Goal: Task Accomplishment & Management: Use online tool/utility

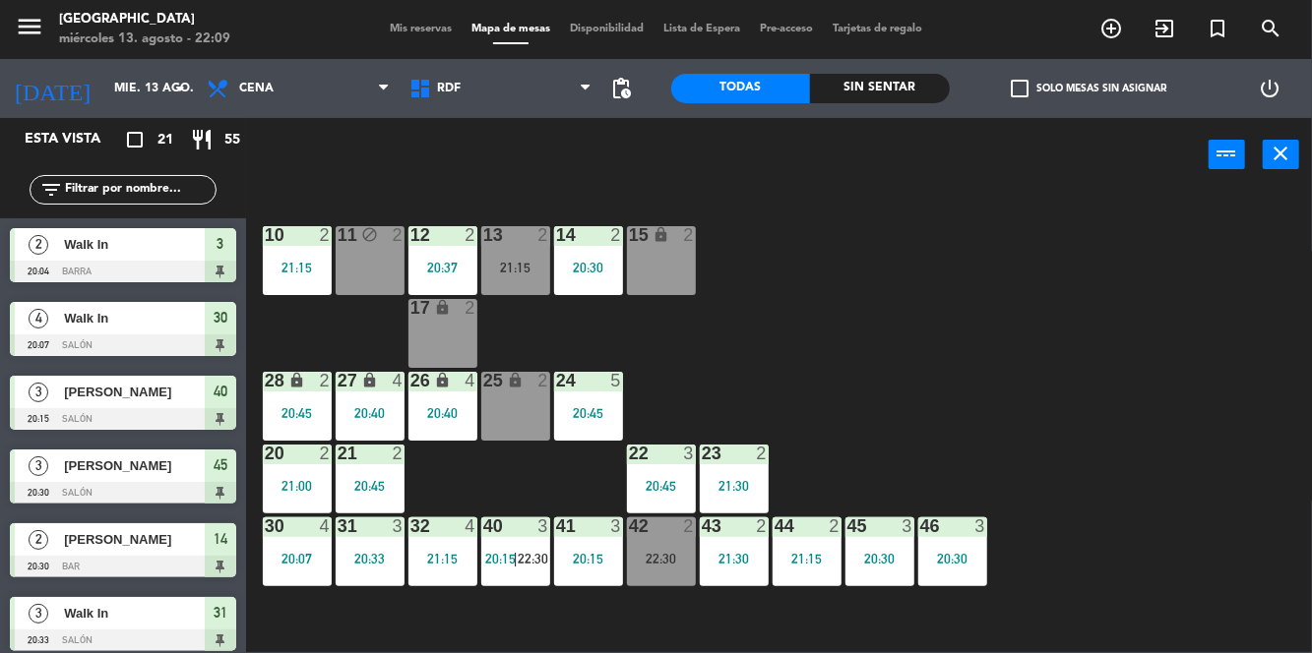
click at [1074, 304] on div "10 2 21:15 11 block 2 12 2 20:37 13 2 21:15 14 2 20:30 15 lock 2 17 lock 2 24 5…" at bounding box center [785, 422] width 1053 height 462
click at [469, 258] on div "12 2 20:37" at bounding box center [442, 260] width 69 height 69
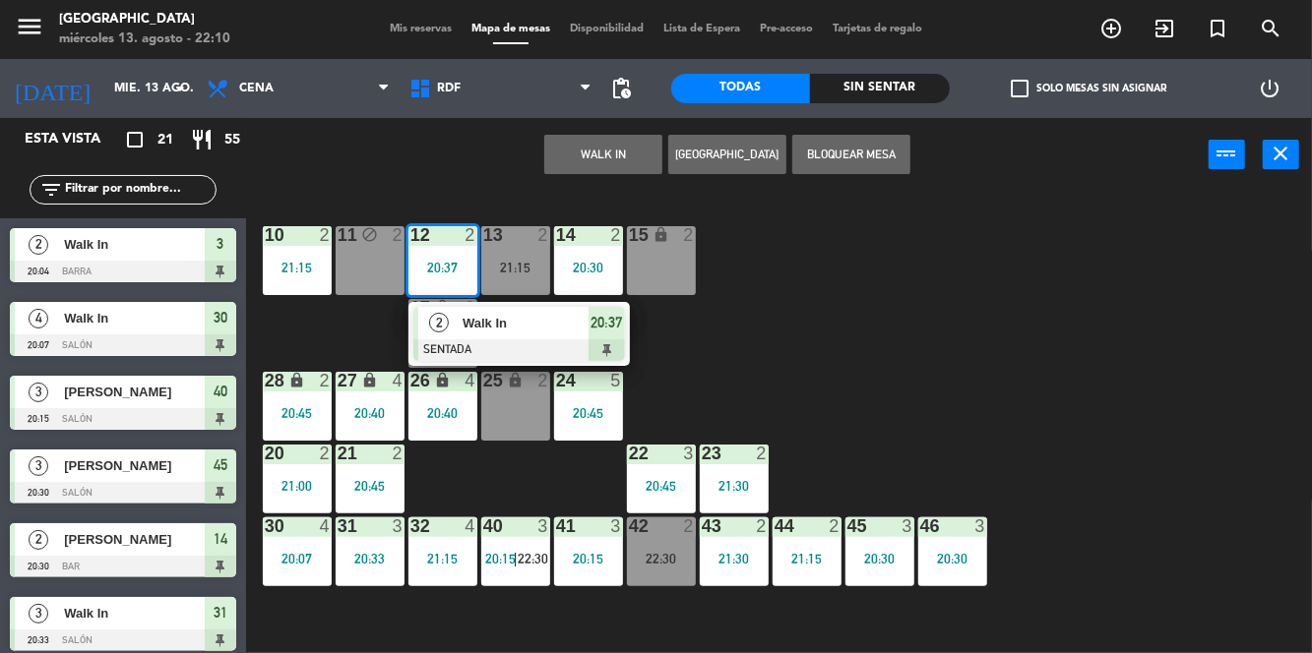
click at [551, 327] on span "Walk In" at bounding box center [526, 323] width 126 height 21
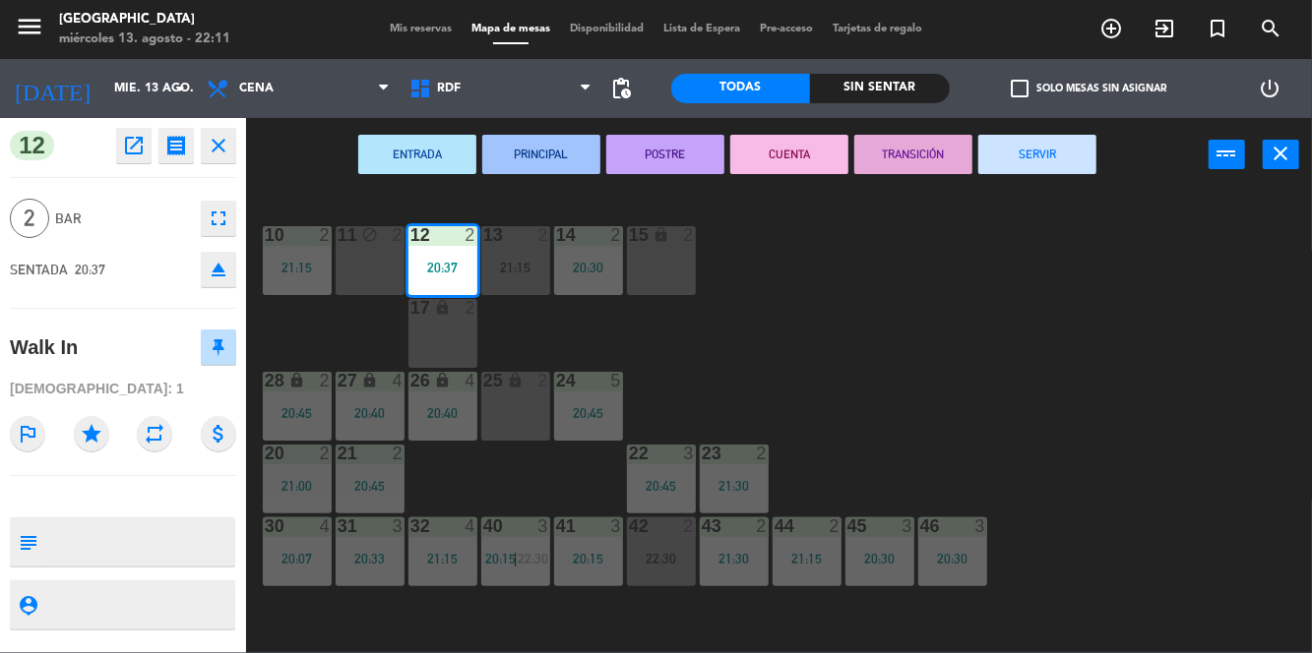
click at [1071, 167] on button "SERVIR" at bounding box center [1037, 154] width 118 height 39
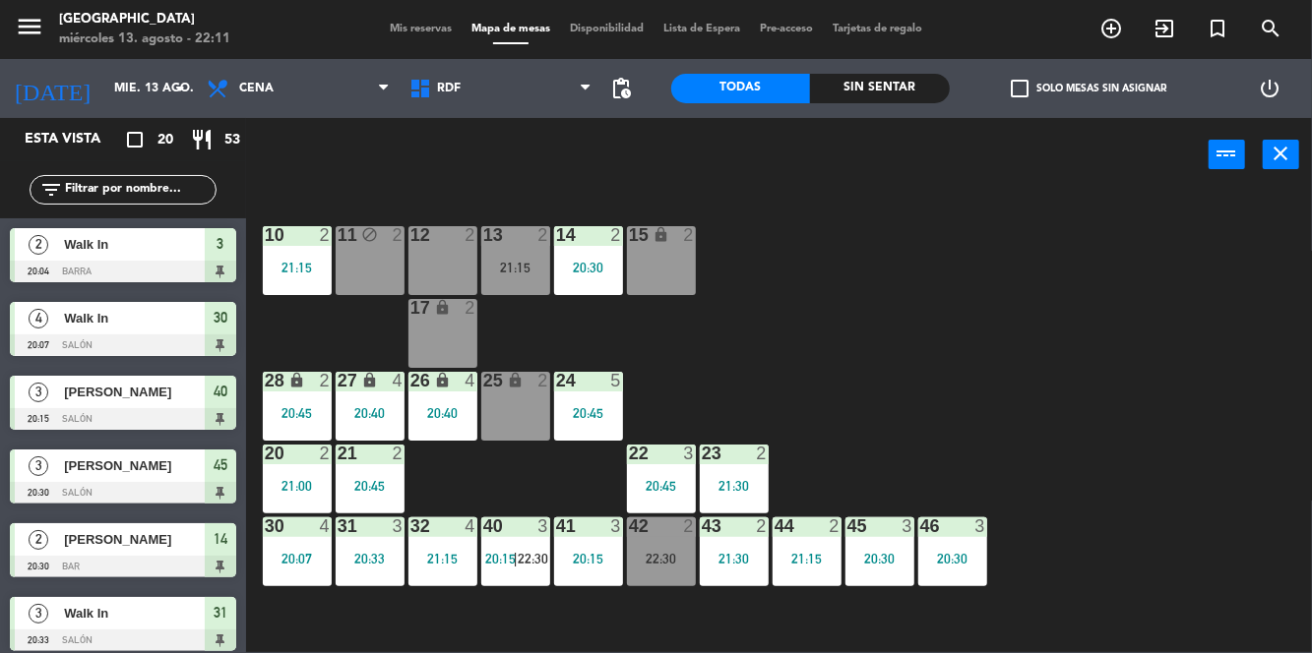
click at [515, 268] on div "21:15" at bounding box center [515, 268] width 69 height 14
click at [445, 28] on span "Mis reservas" at bounding box center [421, 29] width 82 height 11
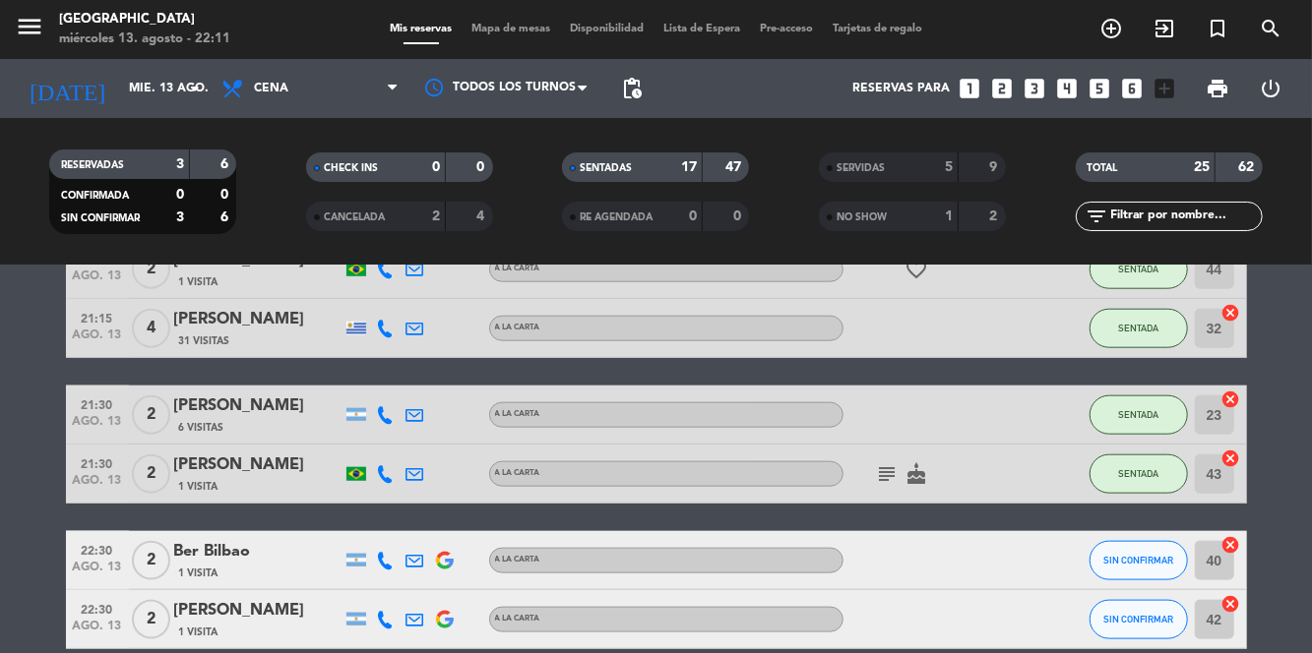
scroll to position [1000, 0]
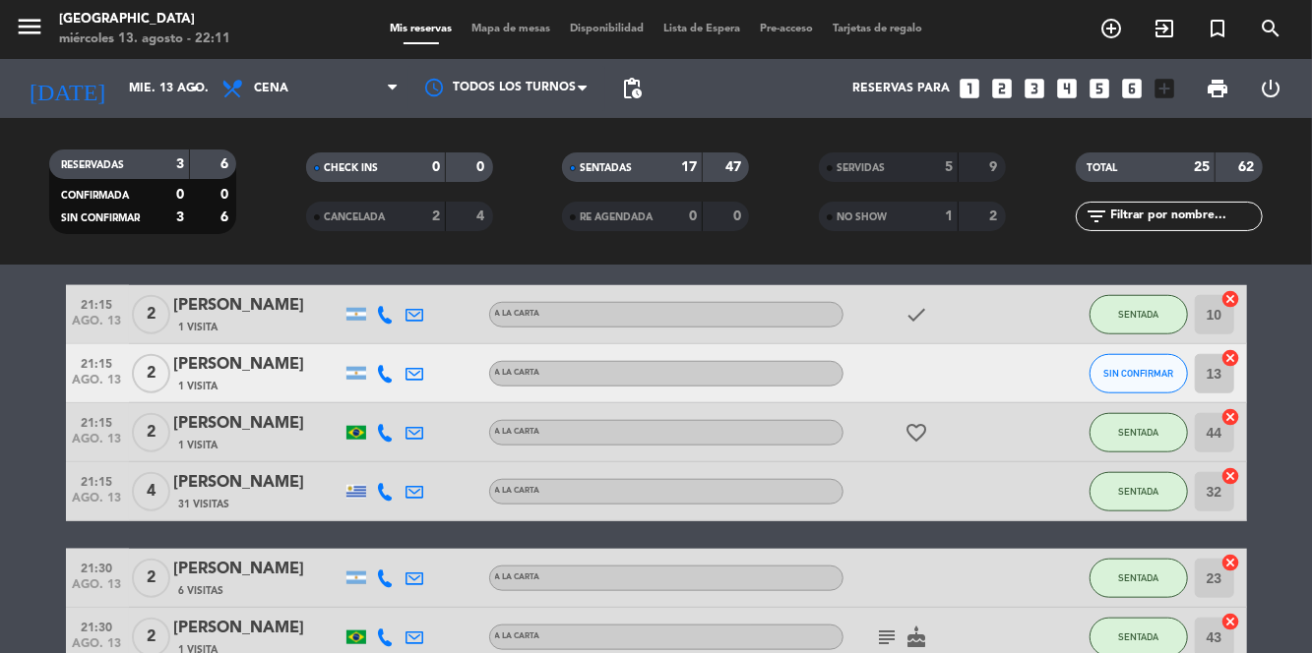
click at [909, 431] on icon "favorite_border" at bounding box center [917, 433] width 24 height 24
click at [10, 372] on bookings-row "20:04 ago. 13 2 Walk In exit_to_app Sin menú asignado SENTADA 3 cancel 20:07 ag…" at bounding box center [656, 84] width 1312 height 1457
click at [240, 364] on div "[PERSON_NAME]" at bounding box center [257, 365] width 167 height 26
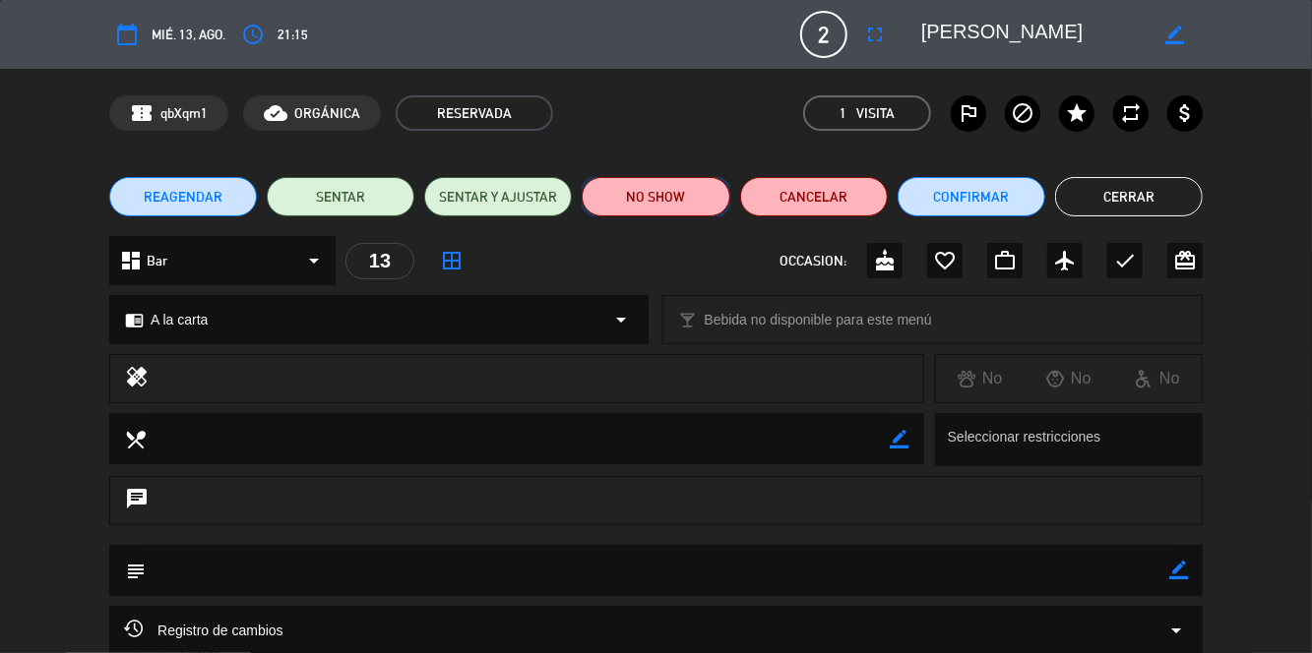
click at [640, 197] on button "NO SHOW" at bounding box center [656, 196] width 148 height 39
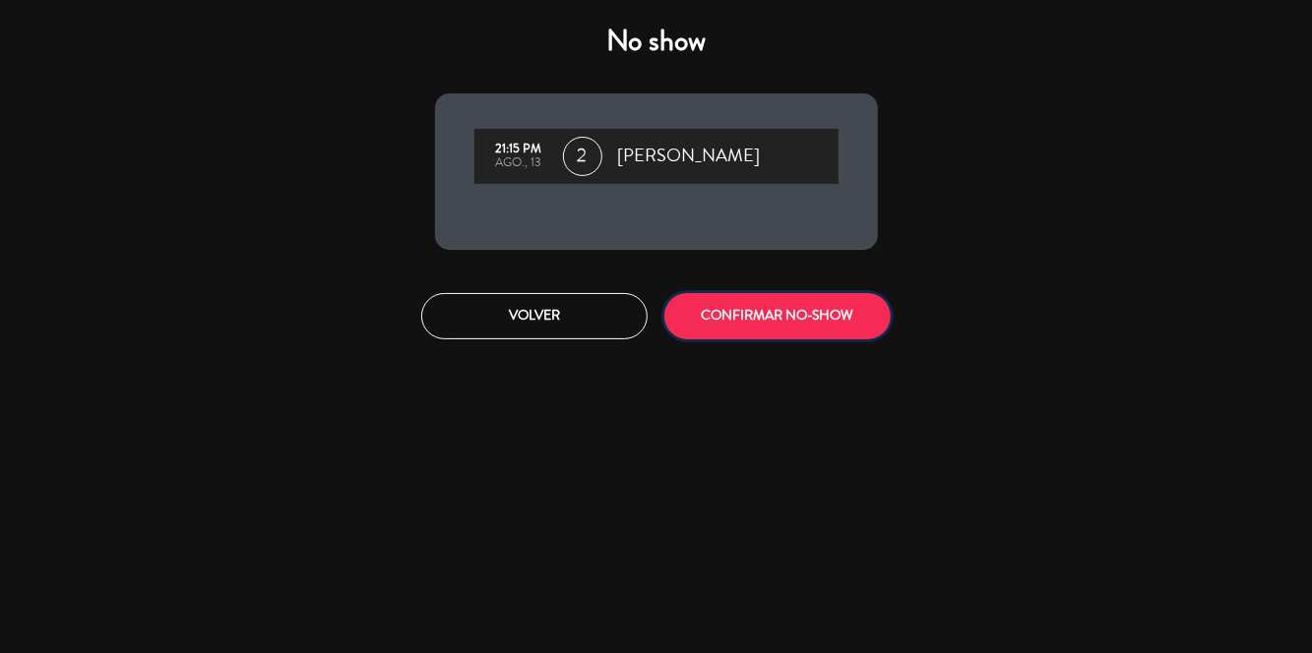
click at [821, 323] on button "CONFIRMAR NO-SHOW" at bounding box center [777, 316] width 226 height 46
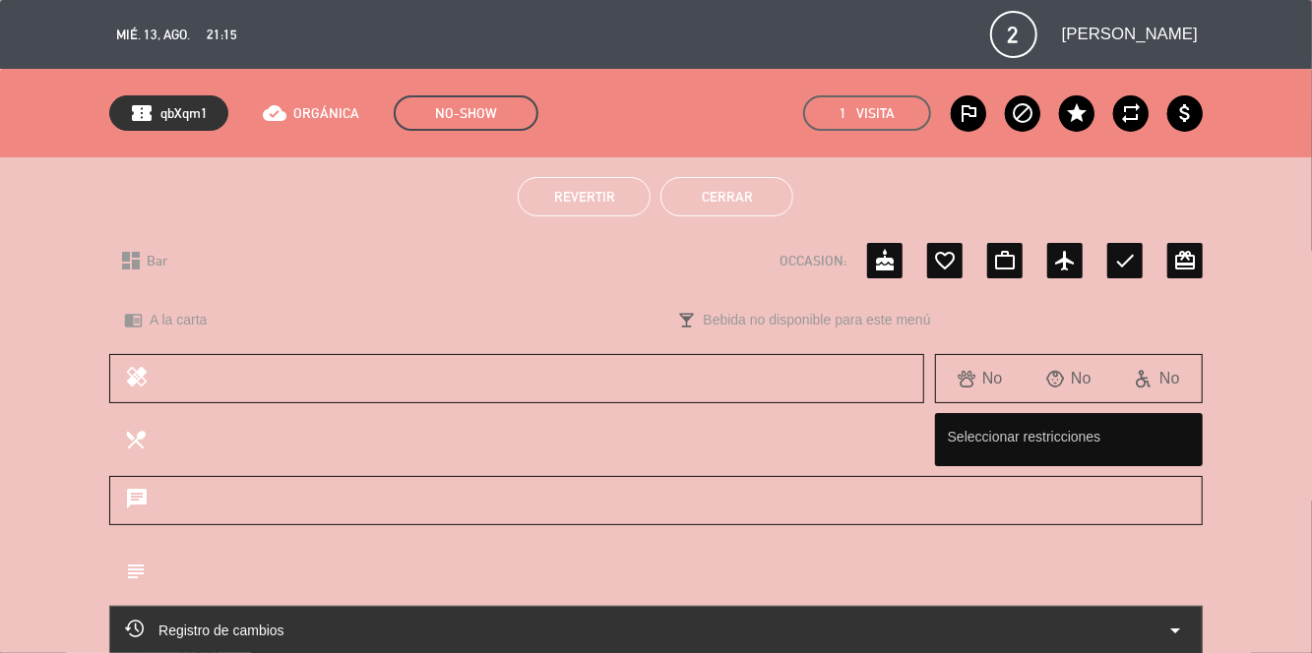
click at [741, 194] on button "Cerrar" at bounding box center [726, 196] width 133 height 39
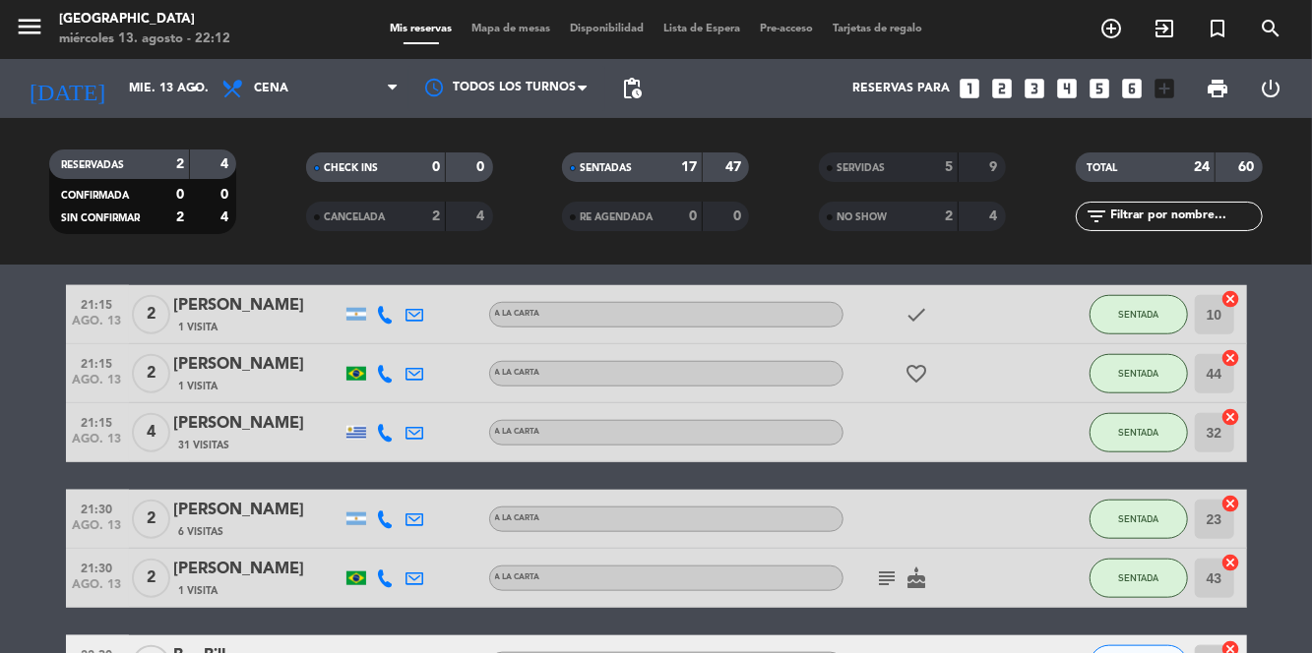
click at [522, 33] on span "Mapa de mesas" at bounding box center [511, 29] width 98 height 11
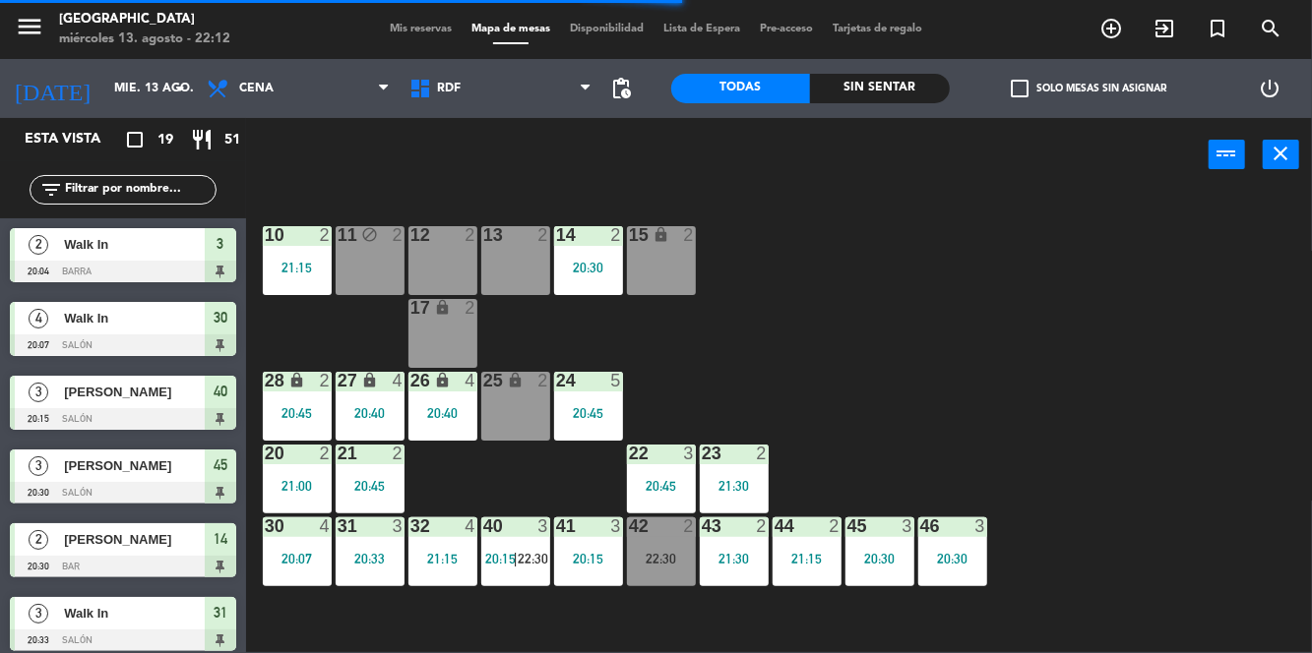
click at [426, 27] on span "Mis reservas" at bounding box center [421, 29] width 82 height 11
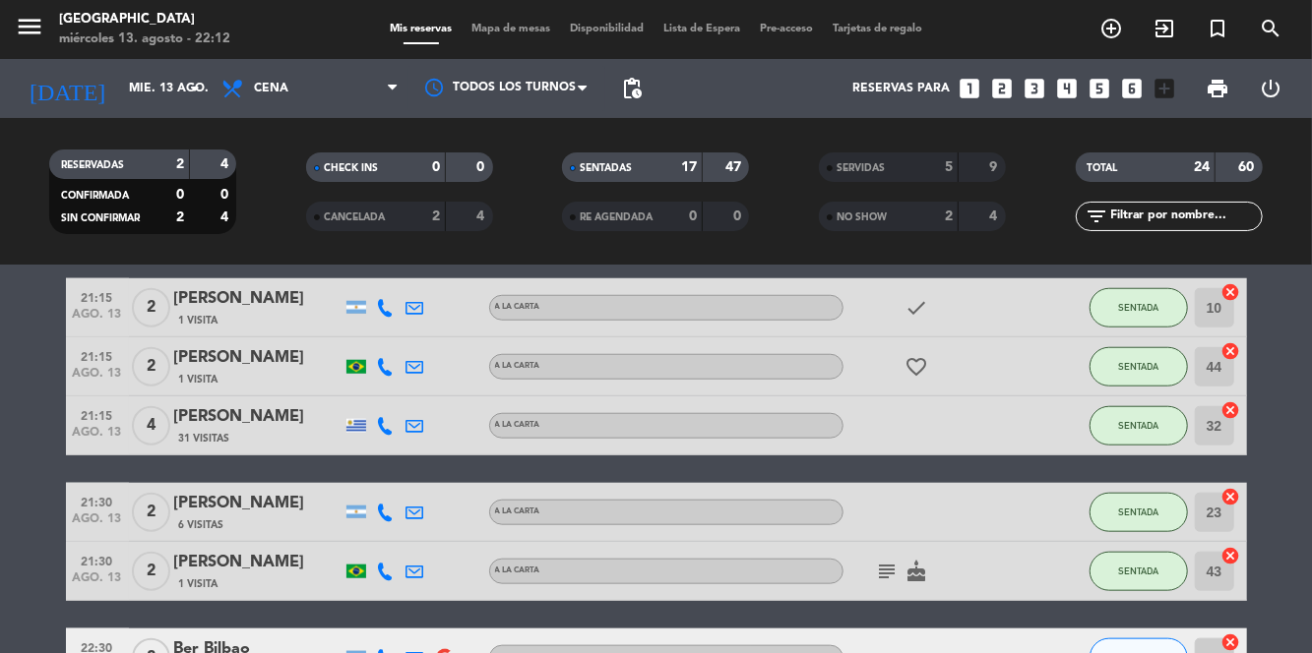
scroll to position [1026, 0]
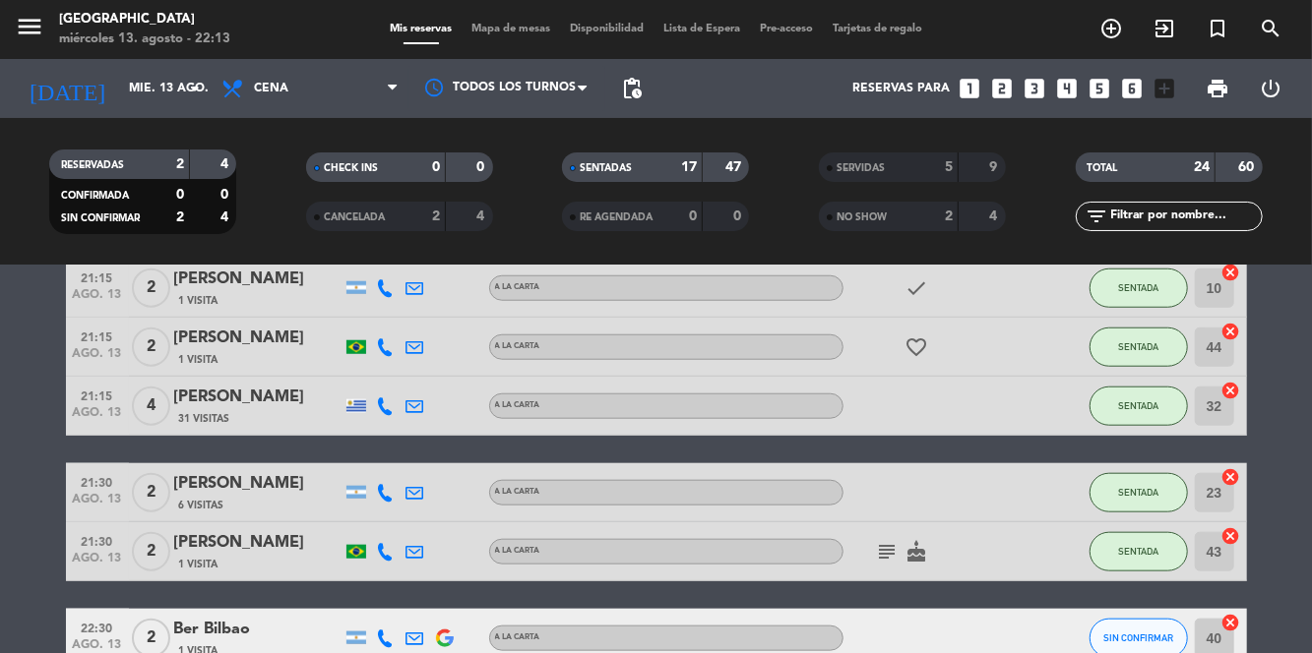
click at [970, 549] on div "subject cake" at bounding box center [931, 552] width 177 height 58
click at [919, 551] on icon "cake" at bounding box center [917, 552] width 24 height 24
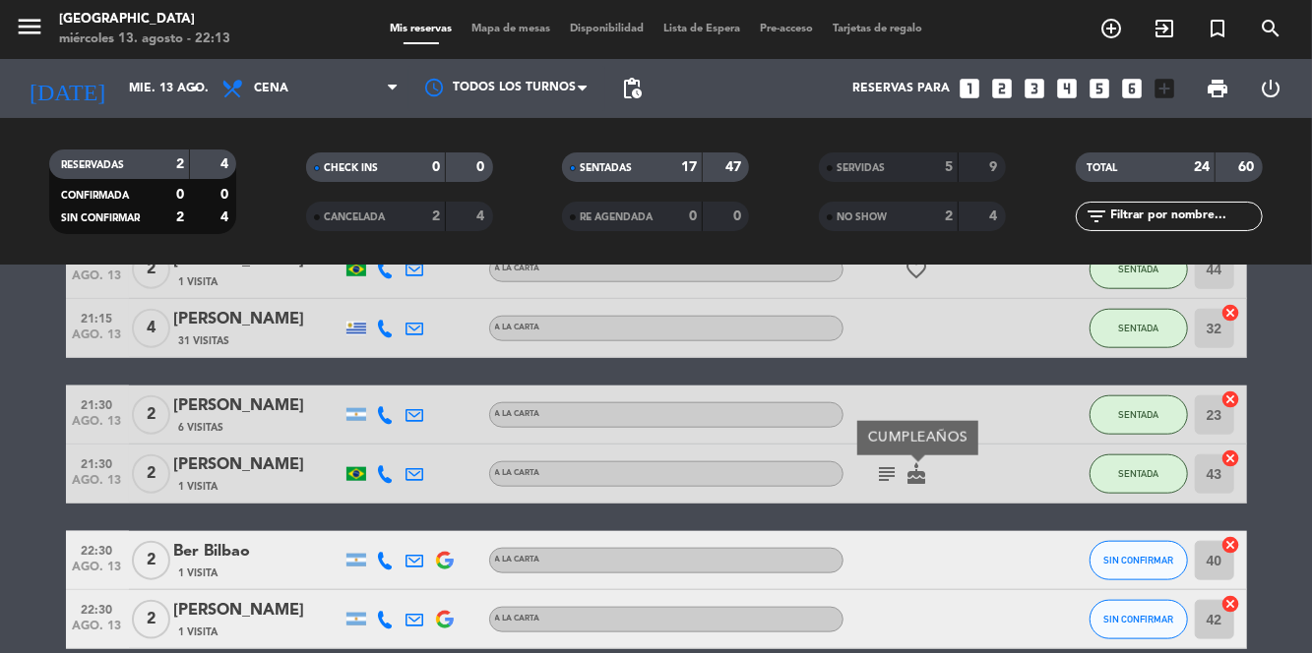
click at [905, 477] on icon "cake" at bounding box center [917, 475] width 24 height 24
click at [876, 472] on icon "subject" at bounding box center [888, 475] width 24 height 24
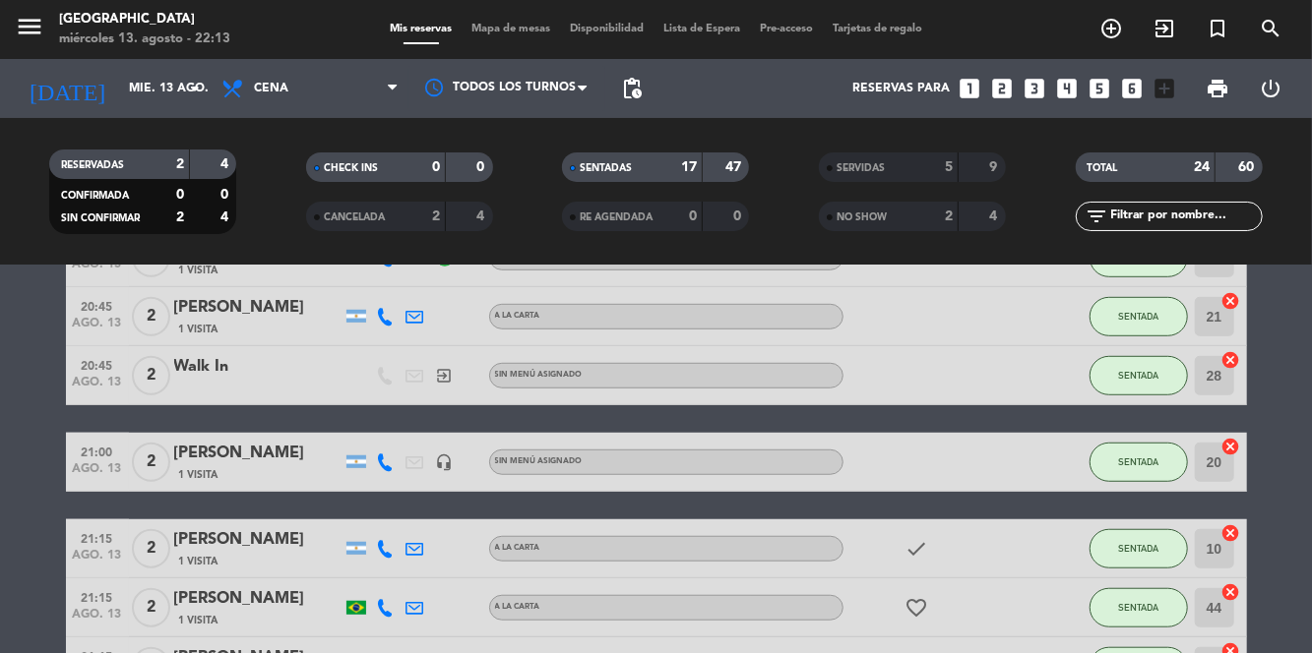
scroll to position [752, 0]
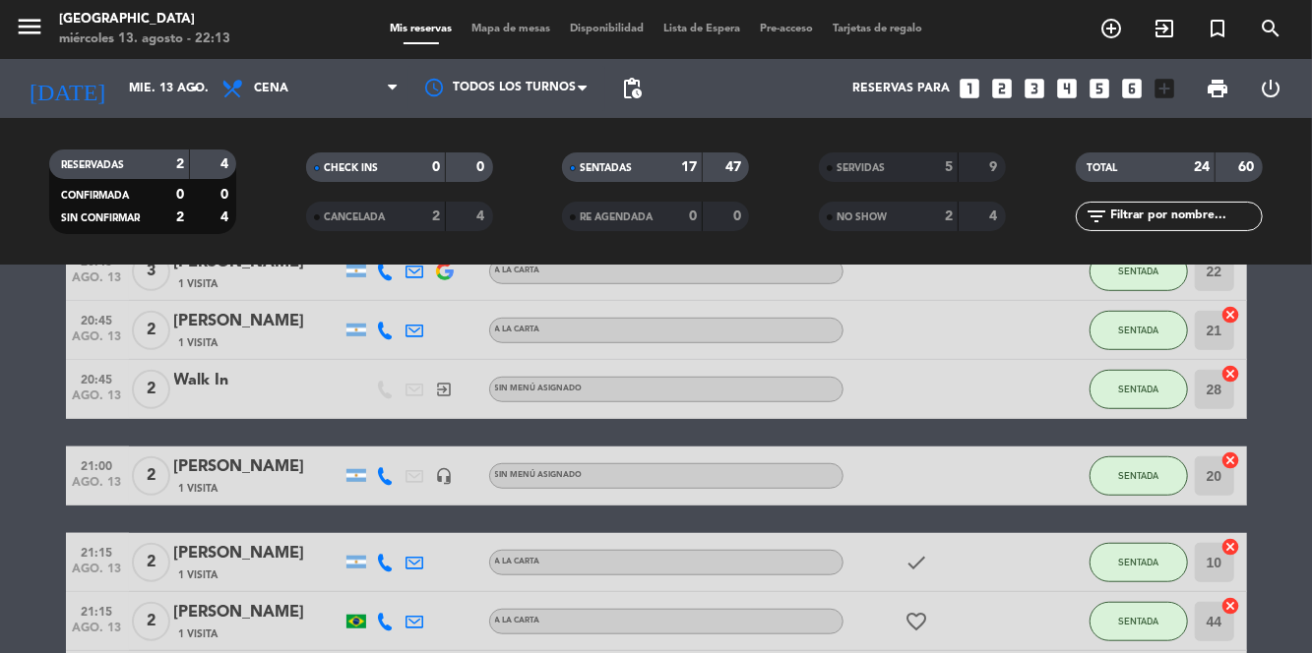
click at [260, 619] on div "[PERSON_NAME]" at bounding box center [257, 613] width 167 height 26
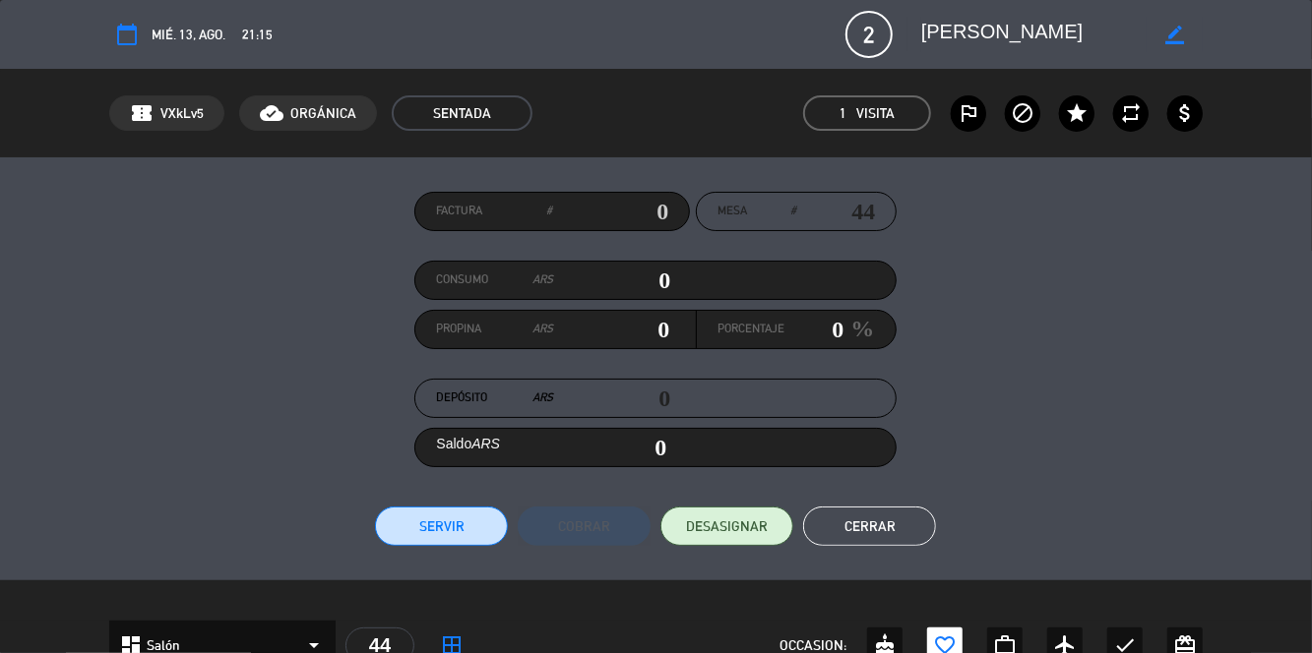
click at [466, 529] on button "Servir" at bounding box center [441, 526] width 133 height 39
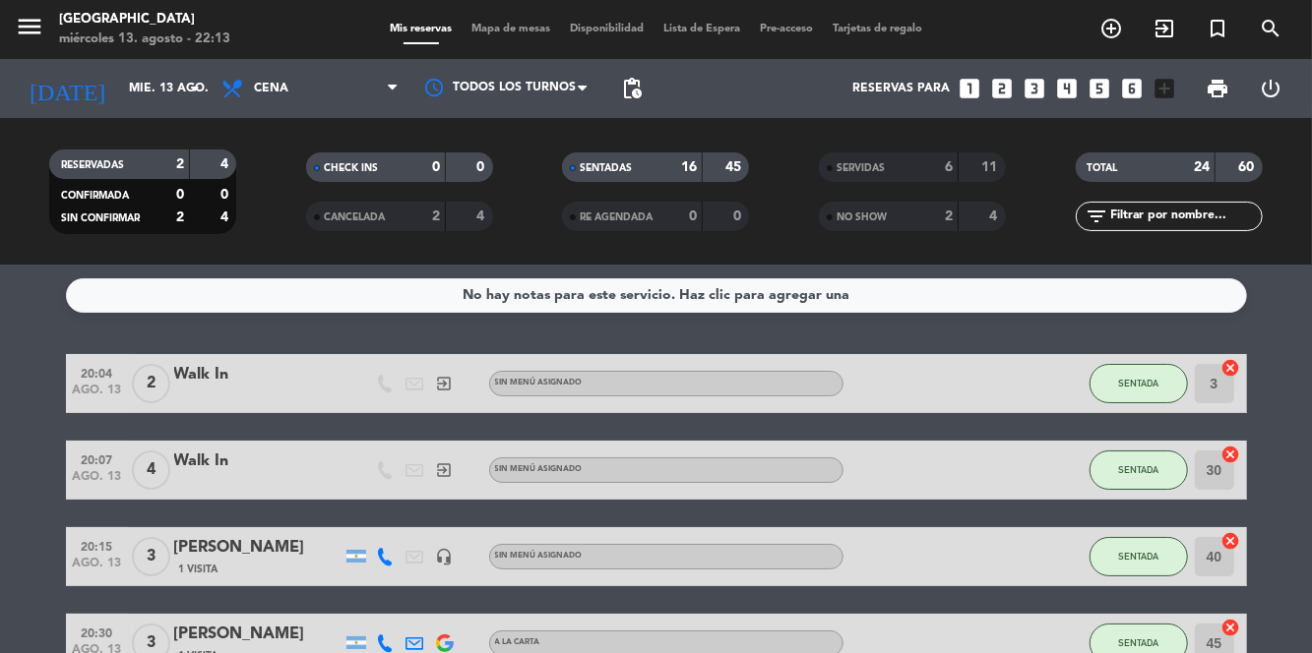
scroll to position [0, 0]
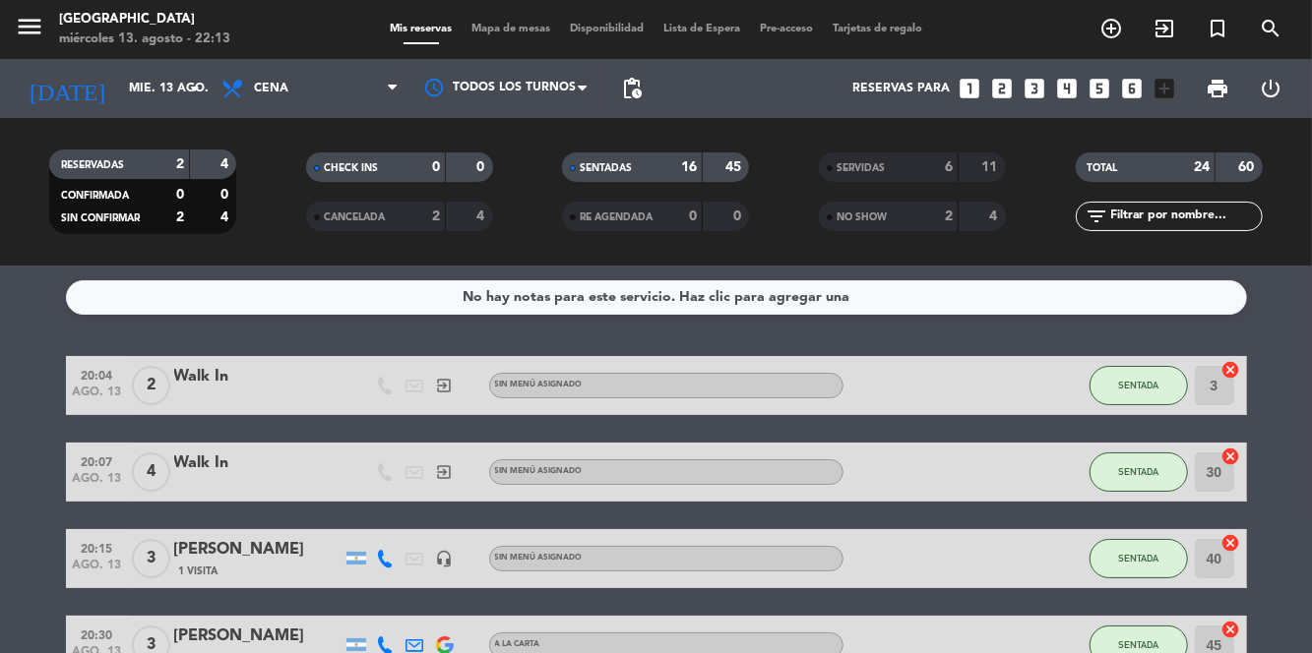
click at [509, 30] on span "Mapa de mesas" at bounding box center [511, 29] width 98 height 11
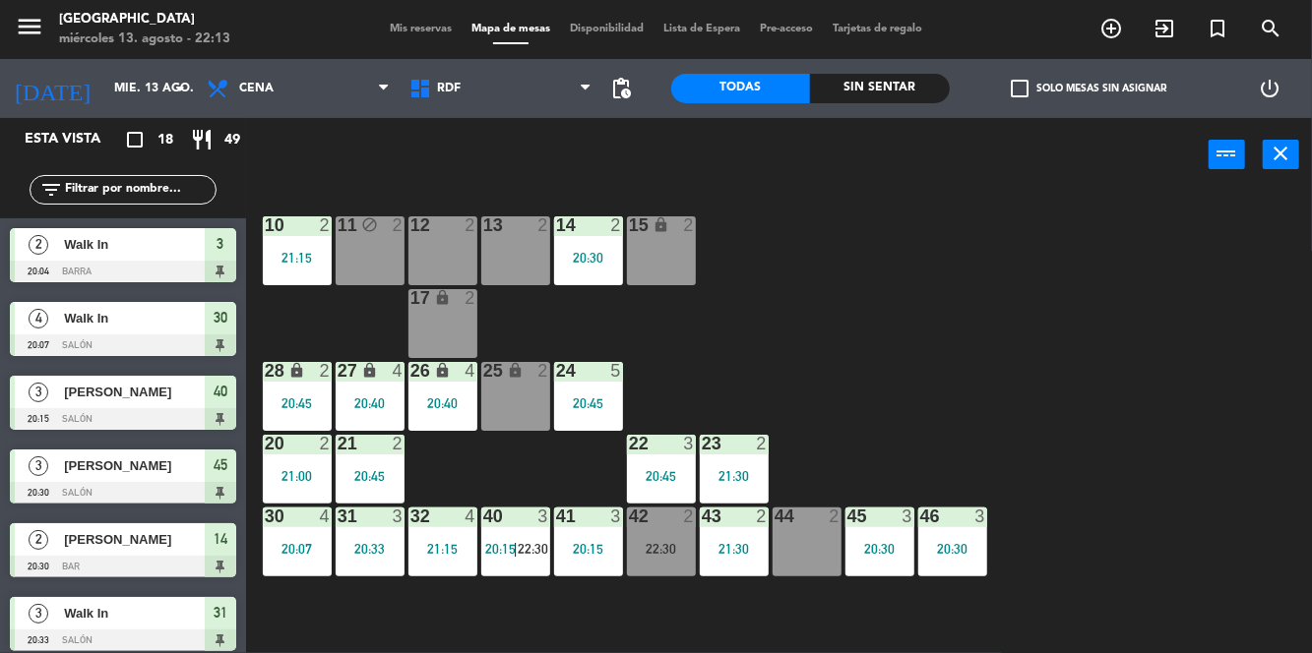
scroll to position [15, 0]
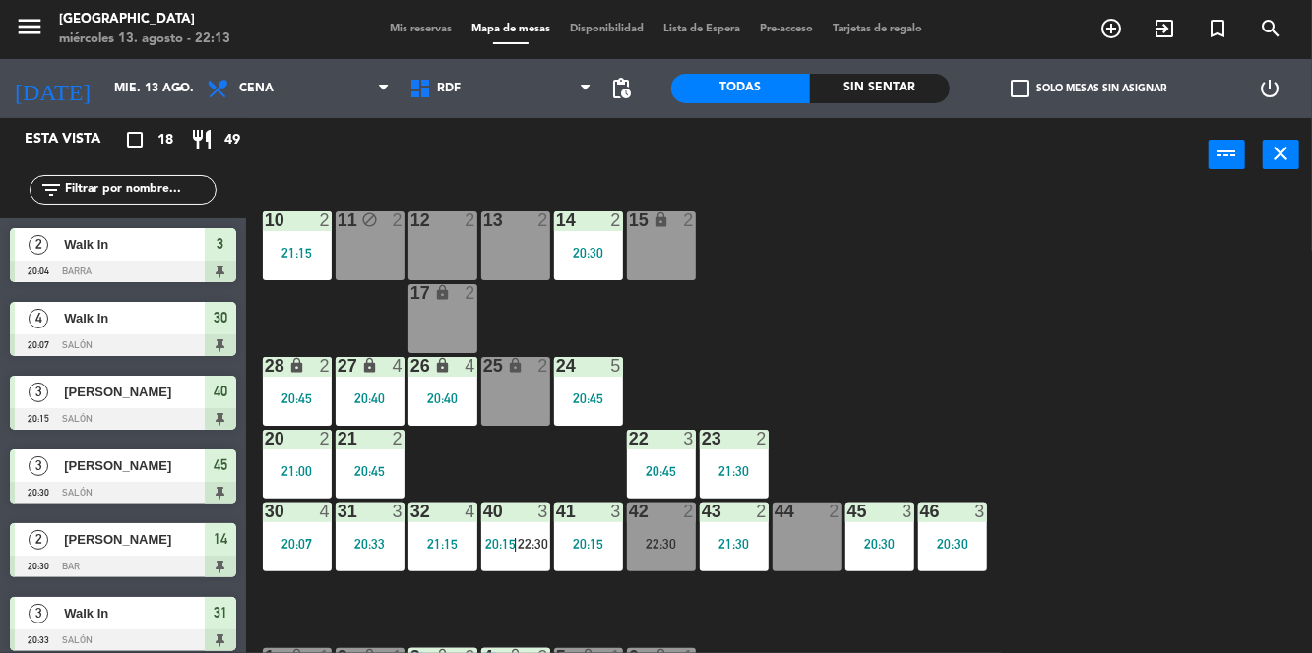
click at [646, 561] on div "42 2 22:30" at bounding box center [661, 537] width 69 height 69
click at [1181, 610] on div "10 2 21:15 11 block 2 12 2 13 2 14 2 20:30 15 lock 2 17 lock 2 24 5 20:45 25 lo…" at bounding box center [785, 469] width 1053 height 556
click at [514, 539] on span "20:15" at bounding box center [500, 544] width 31 height 16
click at [1113, 602] on div "10 2 21:15 11 block 2 12 2 13 2 14 2 20:30 15 lock 2 17 lock 2 24 5 20:45 25 lo…" at bounding box center [785, 469] width 1053 height 556
click at [524, 543] on span "22:30" at bounding box center [533, 544] width 31 height 16
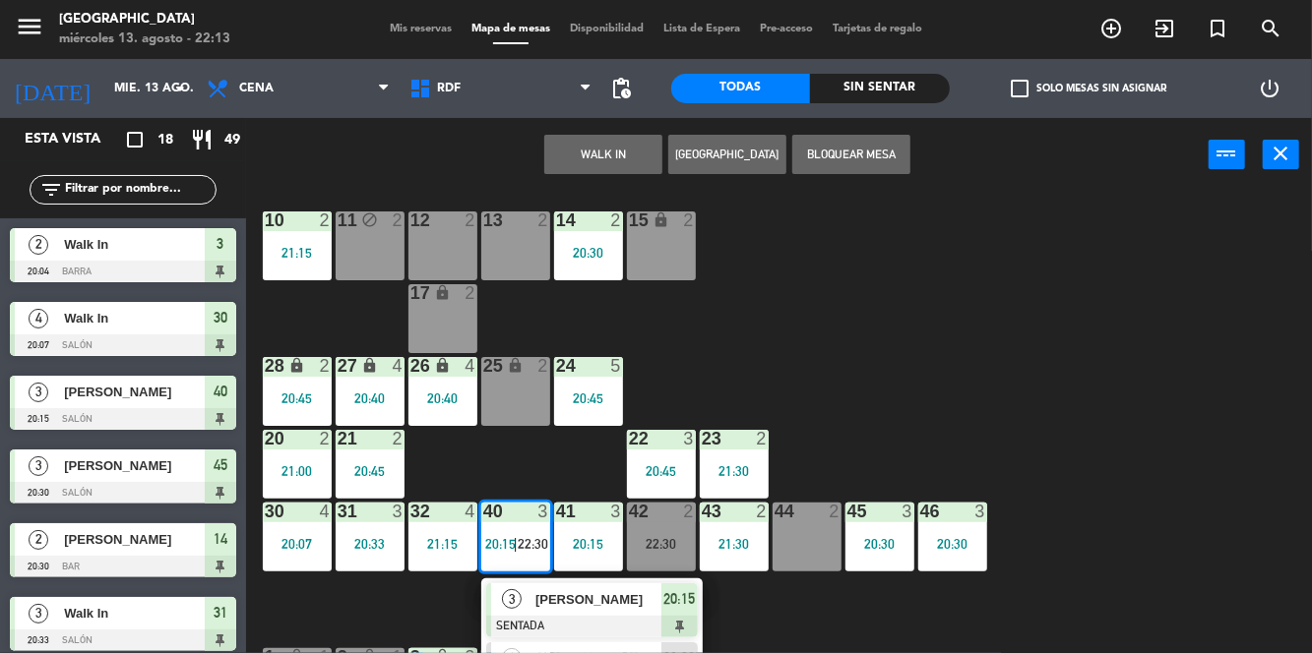
click at [603, 652] on div "Ber Bilbao" at bounding box center [597, 659] width 128 height 32
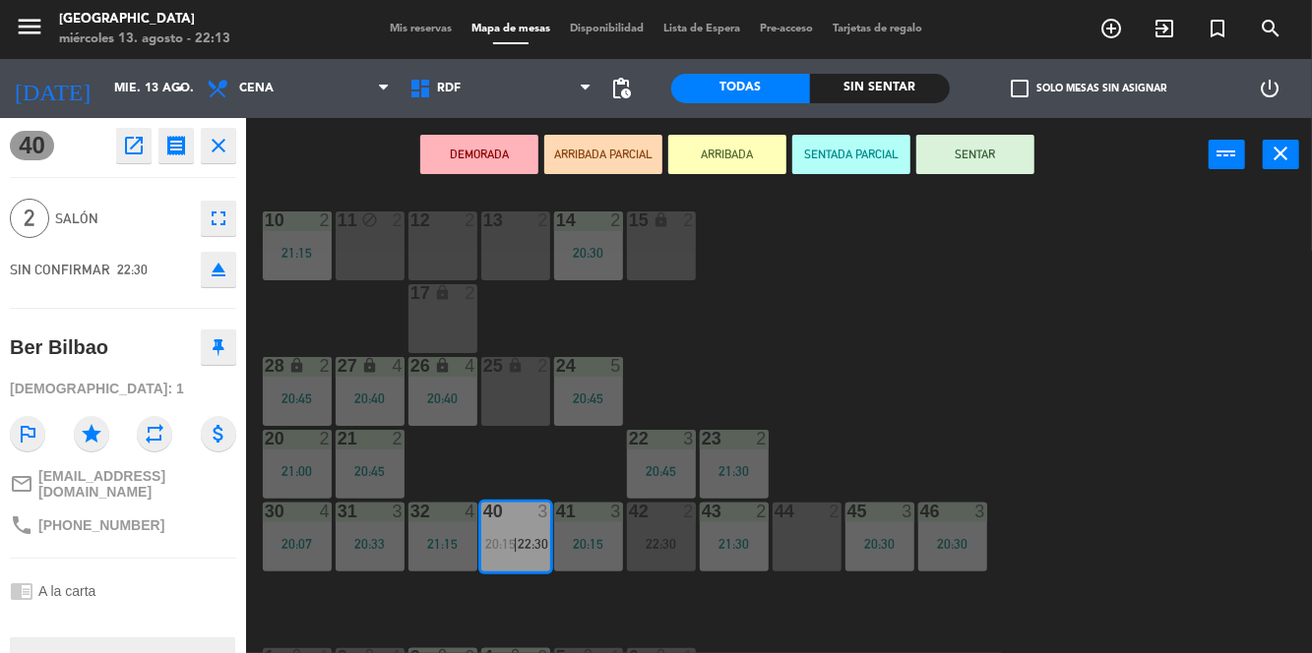
click at [381, 252] on div "11 block 2" at bounding box center [370, 246] width 69 height 69
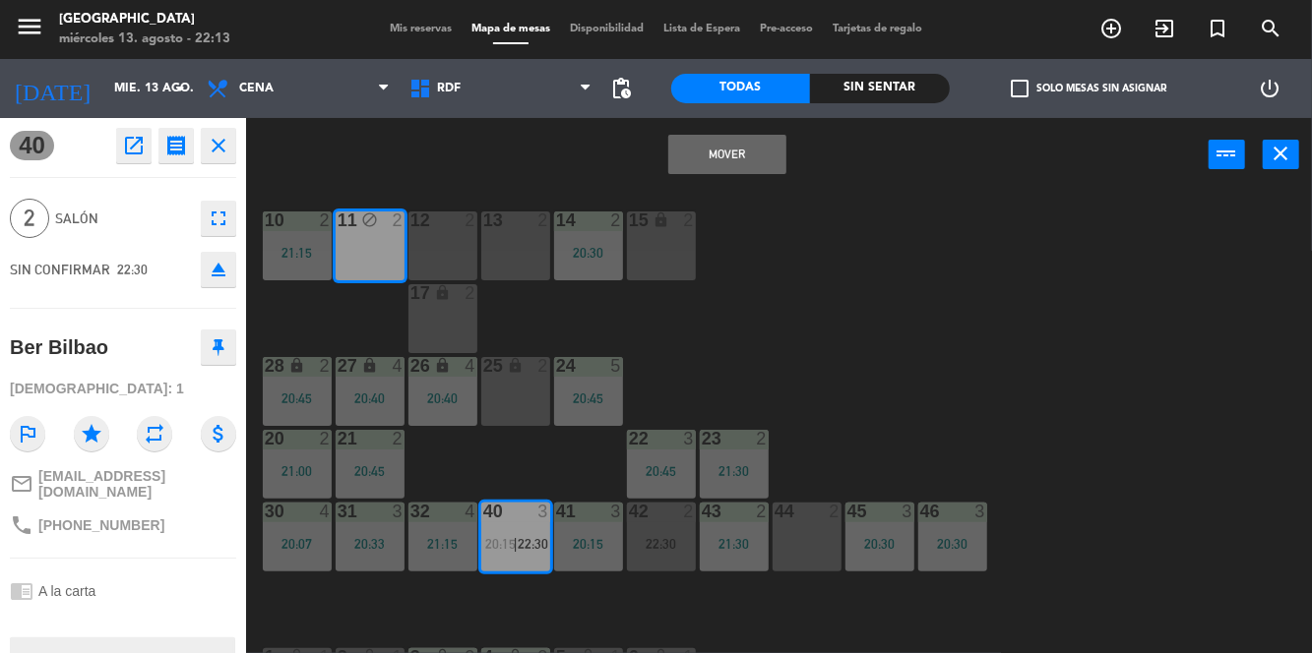
click at [741, 143] on button "Mover" at bounding box center [727, 154] width 118 height 39
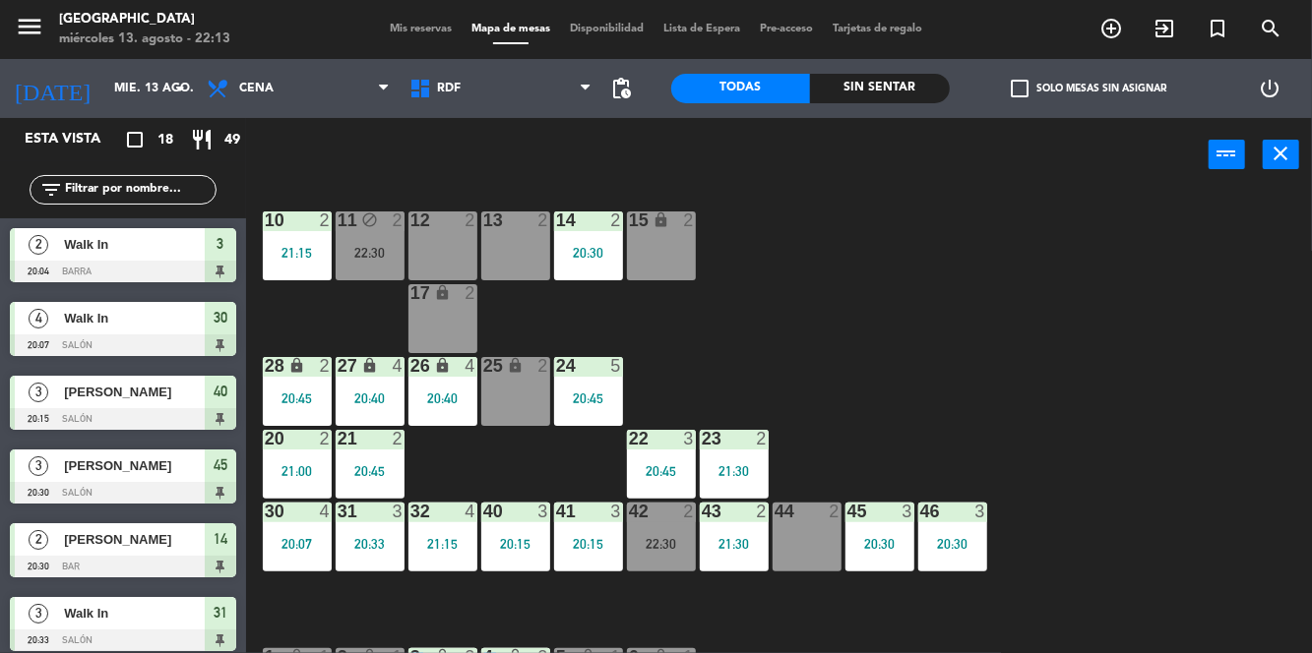
scroll to position [326, 0]
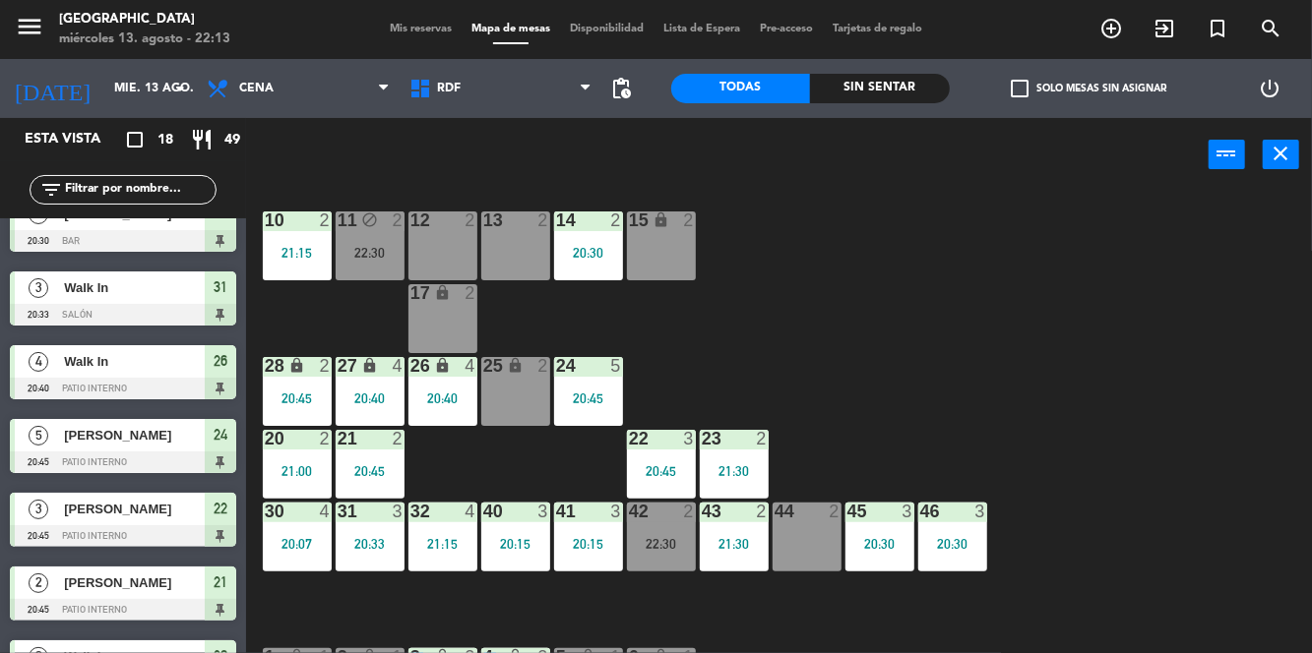
click at [456, 253] on div "12 2" at bounding box center [442, 246] width 69 height 69
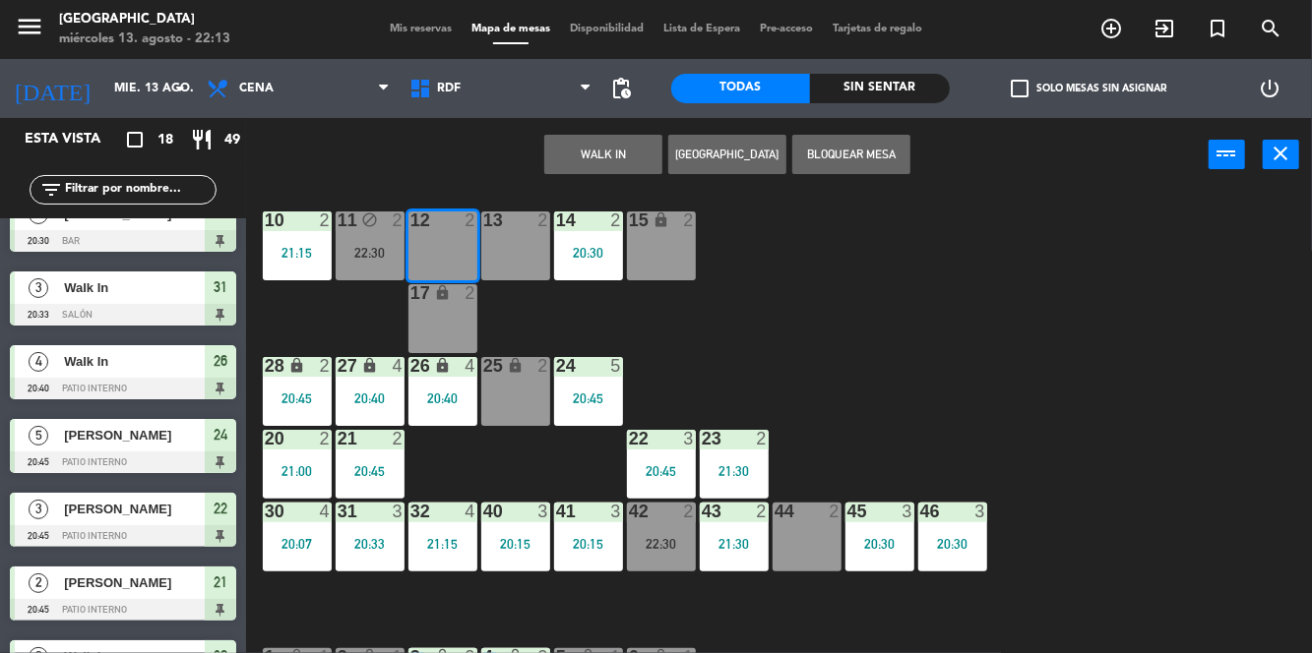
click at [529, 258] on div "13 2" at bounding box center [515, 246] width 69 height 69
click at [631, 158] on button "WALK IN" at bounding box center [603, 154] width 118 height 39
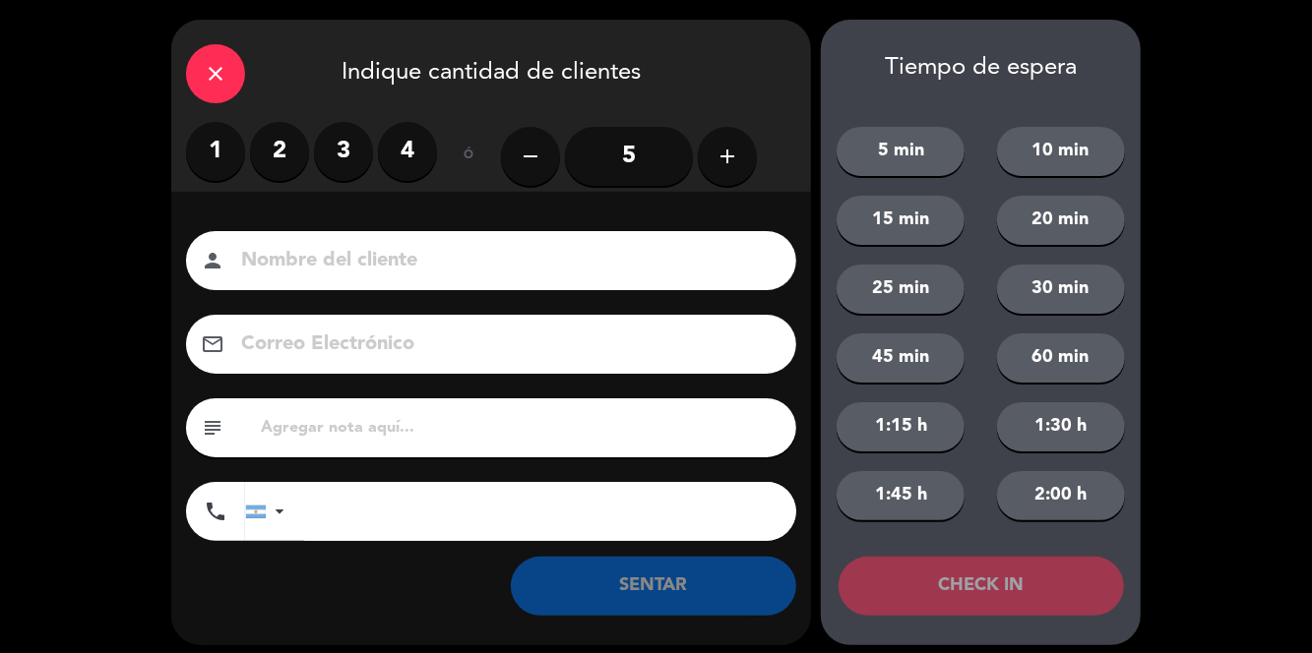
click at [418, 150] on label "4" at bounding box center [407, 151] width 59 height 59
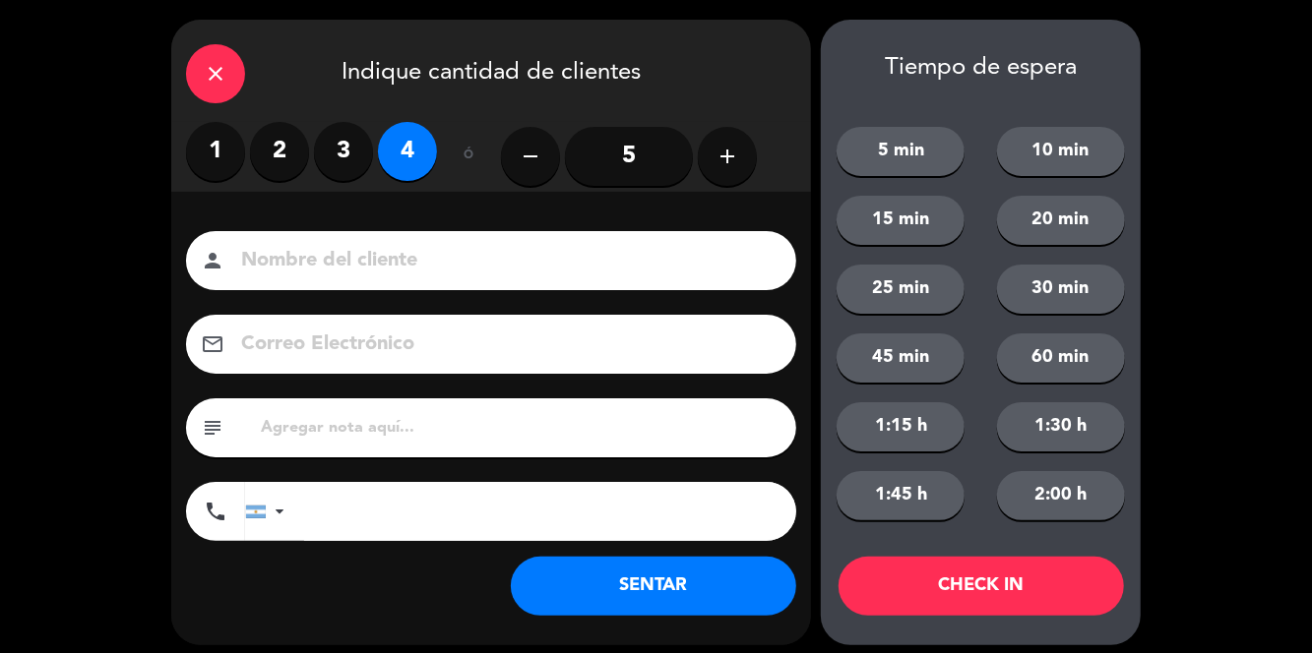
click at [742, 576] on button "SENTAR" at bounding box center [653, 586] width 285 height 59
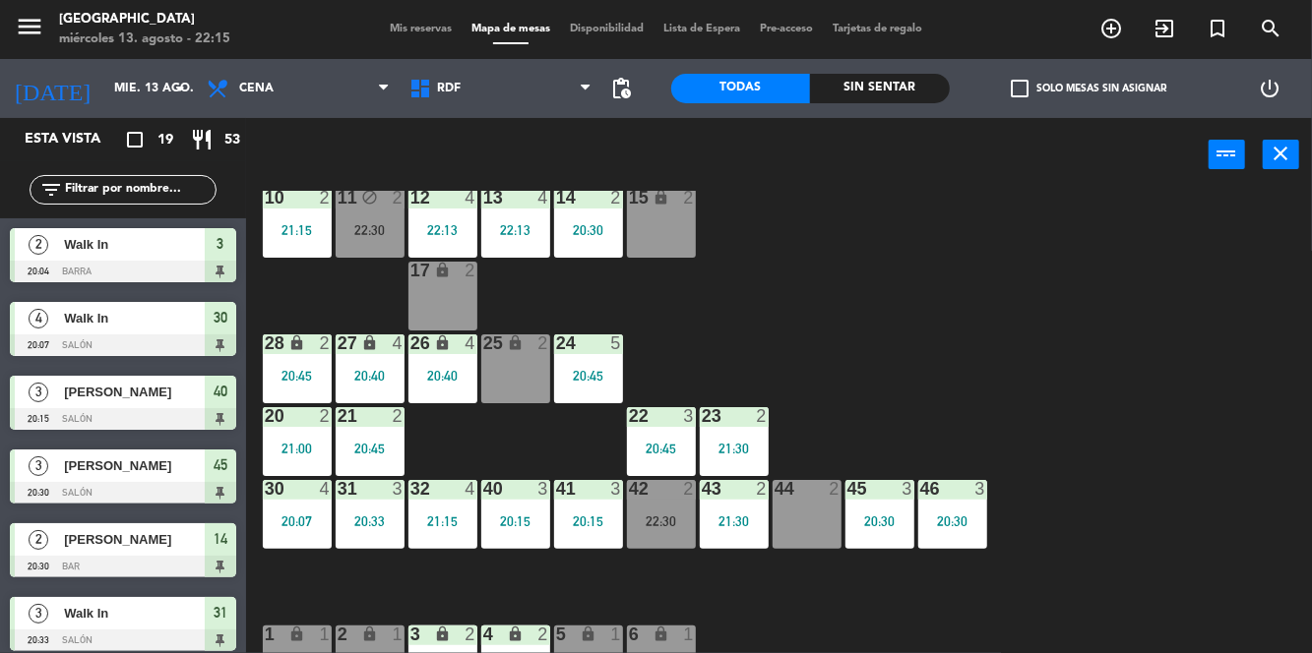
scroll to position [31, 0]
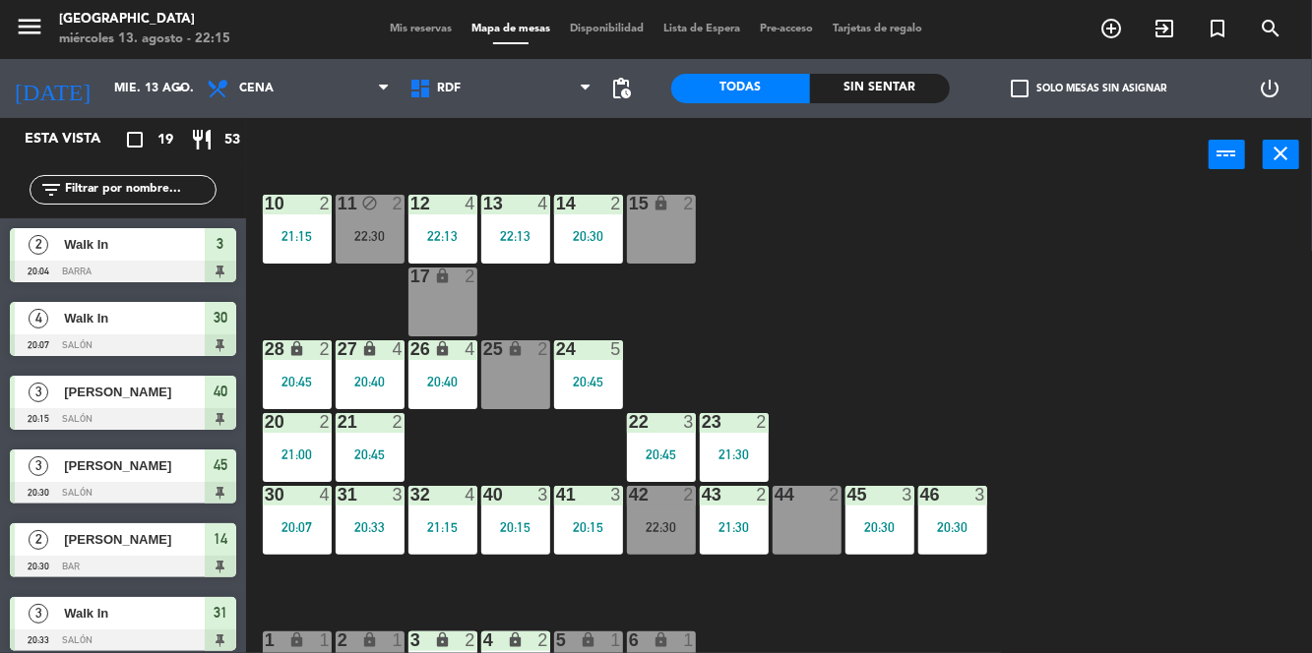
click at [653, 523] on div "22:30" at bounding box center [661, 528] width 69 height 14
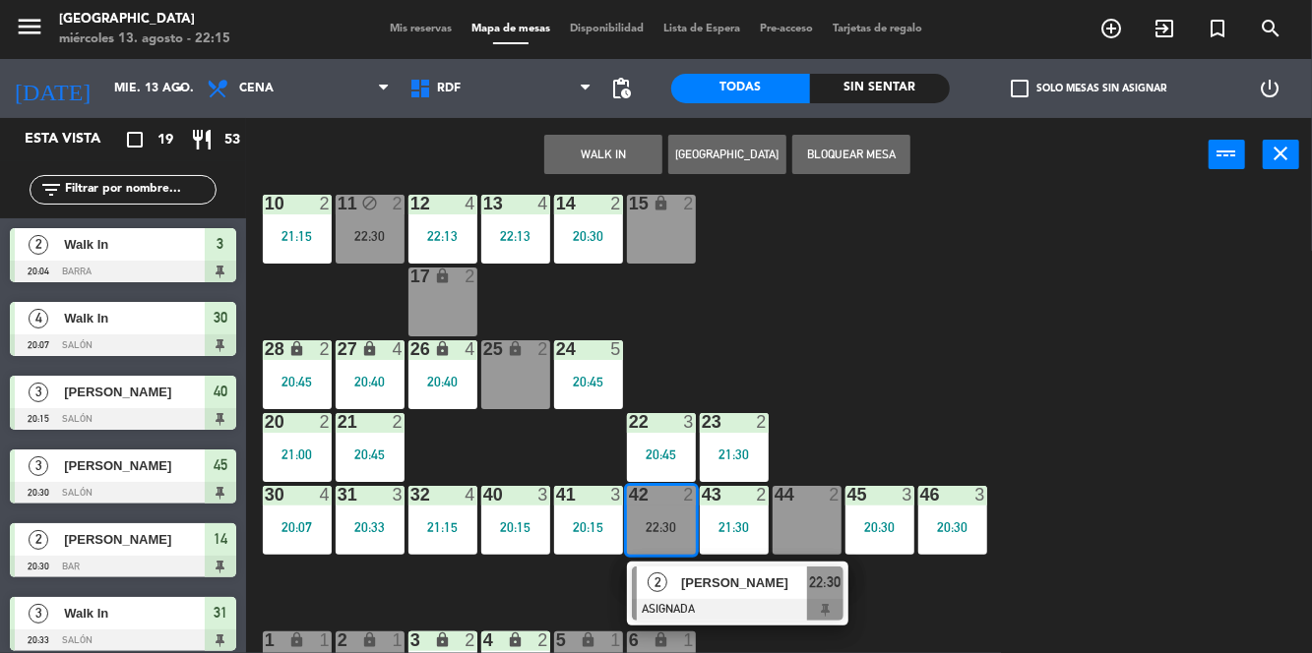
click at [826, 518] on div "44 2" at bounding box center [807, 520] width 69 height 69
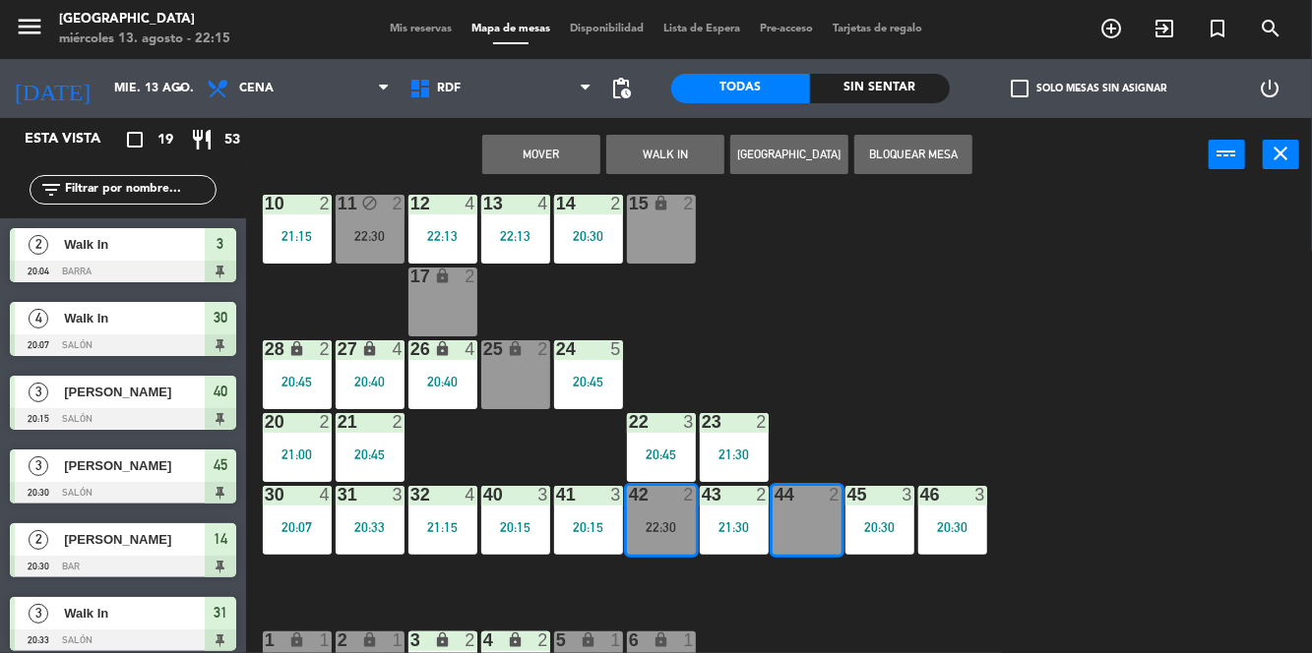
click at [559, 158] on button "Mover" at bounding box center [541, 154] width 118 height 39
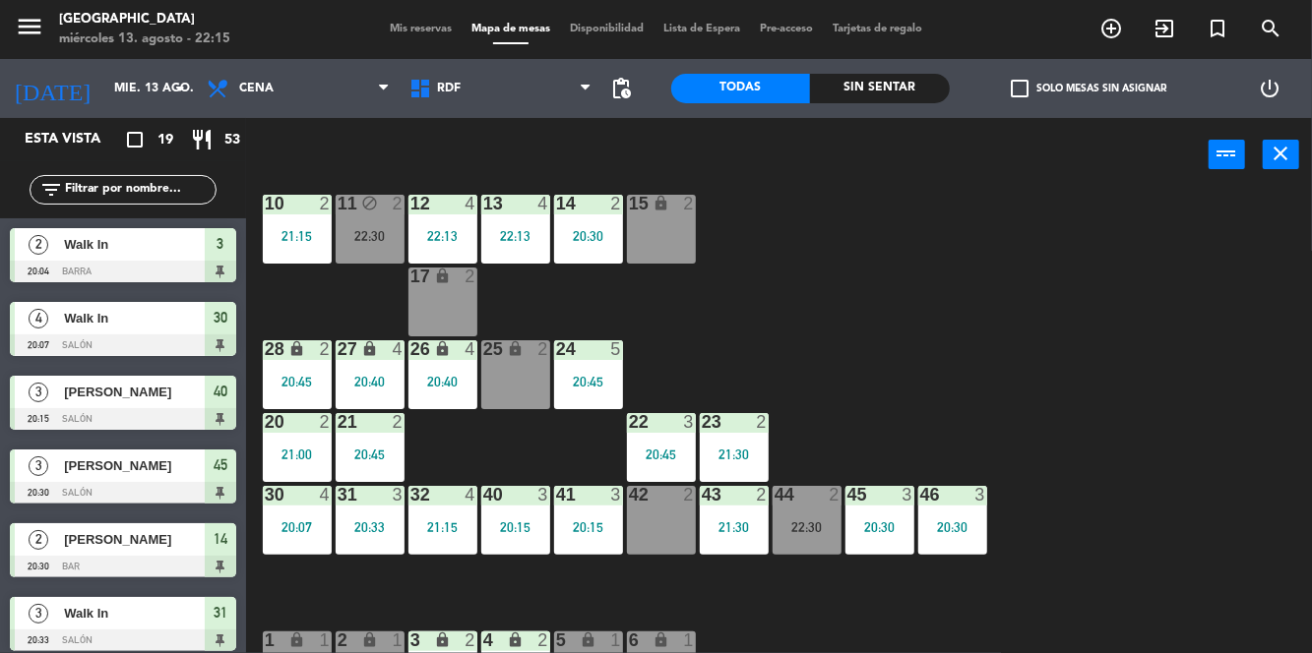
click at [1149, 344] on div "10 2 21:15 11 block 2 22:30 12 4 22:13 13 4 22:13 14 2 20:30 15 lock 2 17 lock …" at bounding box center [785, 469] width 1053 height 556
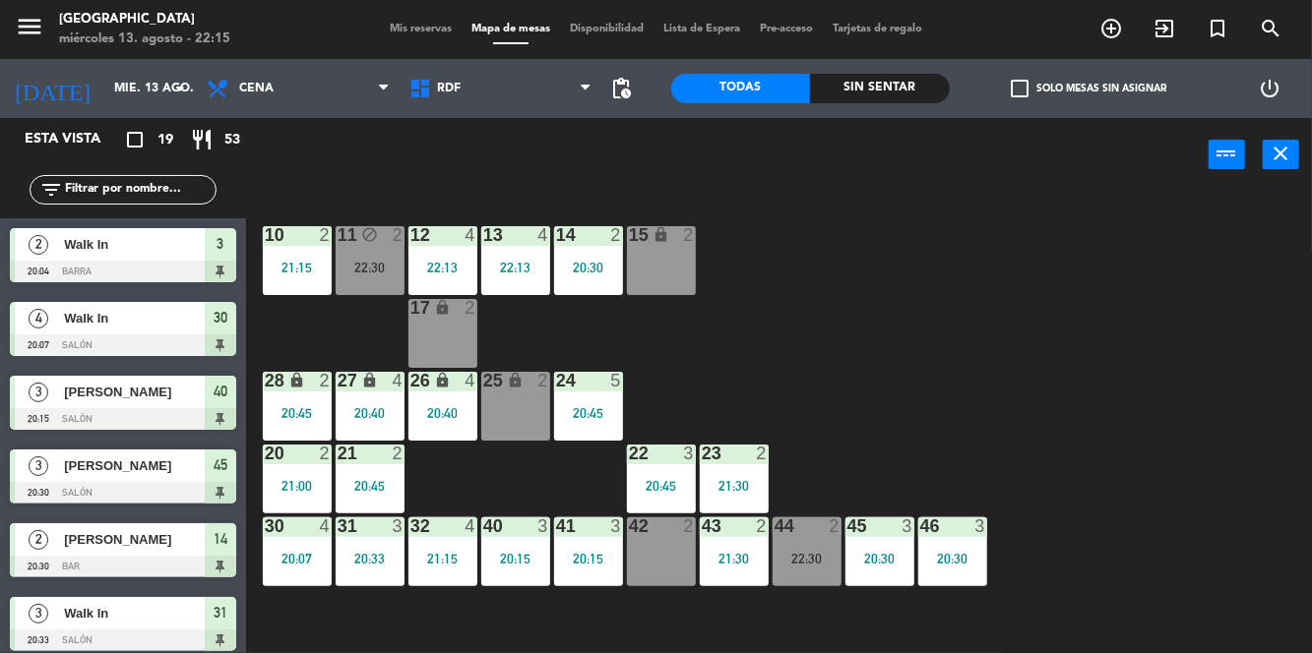
click at [1176, 401] on div "10 2 21:15 11 block 2 22:30 12 4 22:13 13 4 22:13 14 2 20:30 15 lock 2 17 lock …" at bounding box center [785, 469] width 1053 height 556
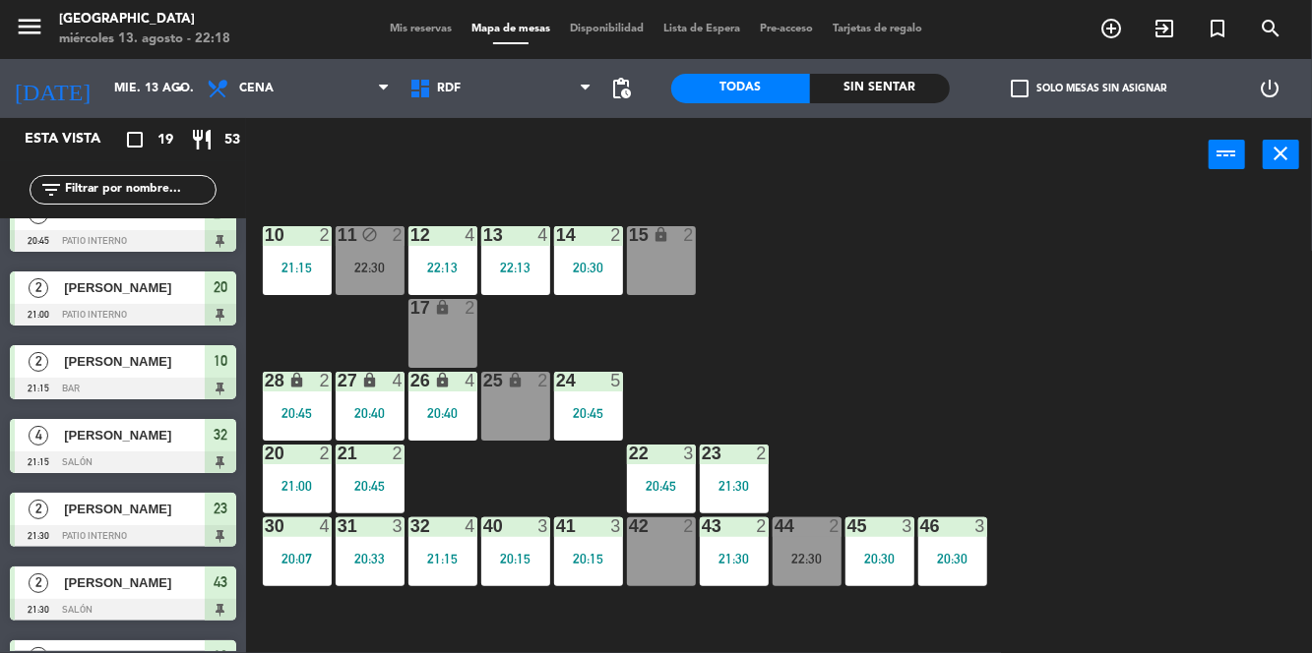
scroll to position [969, 0]
